Goal: Find specific fact: Find specific fact

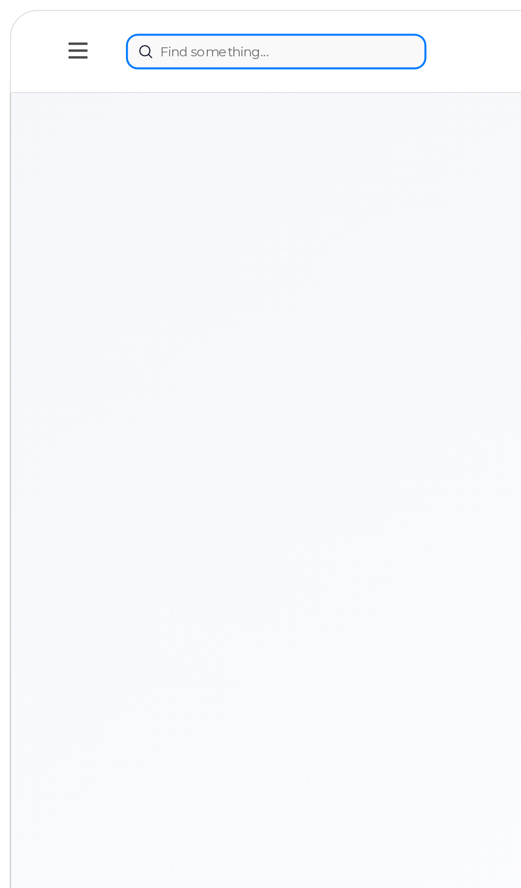
click at [167, 20] on div at bounding box center [198, 27] width 263 height 19
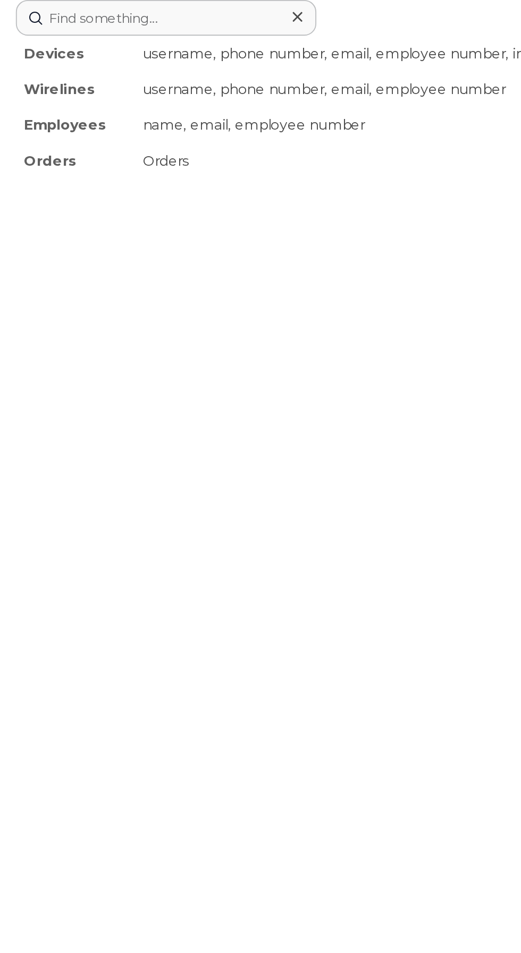
click at [167, 30] on div "username, phone number, email, employee number, imei, sim" at bounding box center [292, 28] width 440 height 19
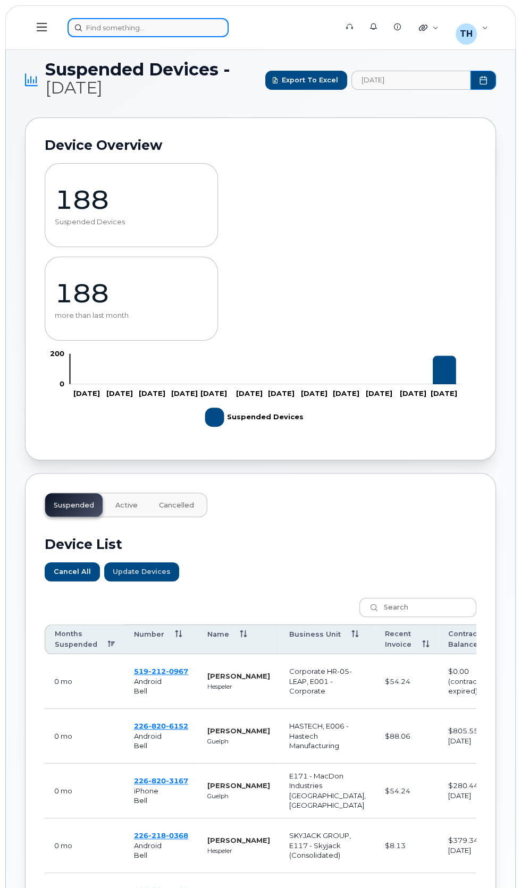
click at [172, 23] on div at bounding box center [198, 27] width 263 height 19
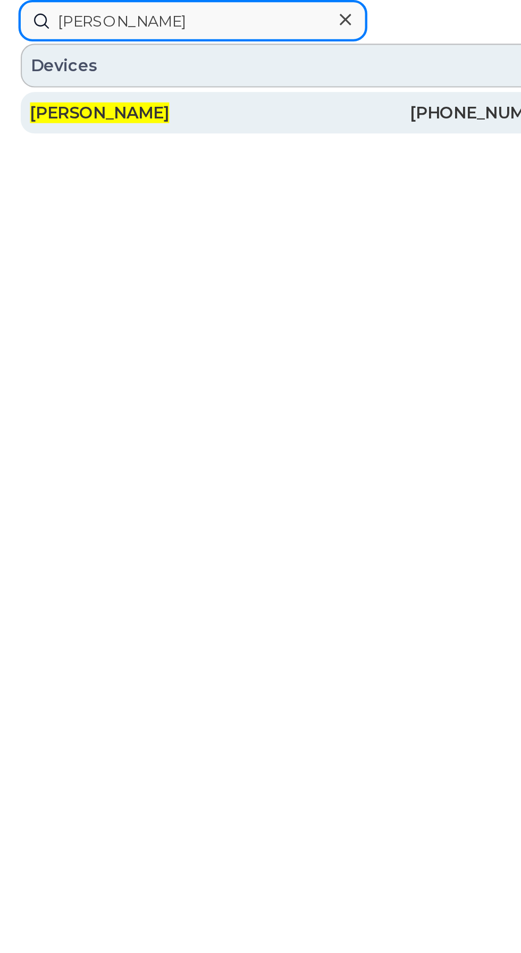
type input "[PERSON_NAME]"
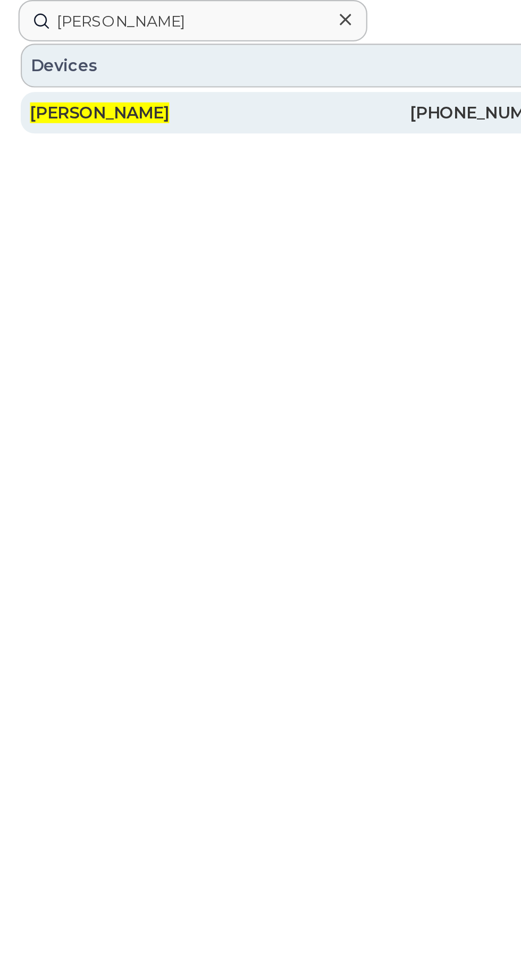
click at [182, 49] on div "[PHONE_NUMBER]" at bounding box center [198, 52] width 123 height 11
